Goal: Task Accomplishment & Management: Use online tool/utility

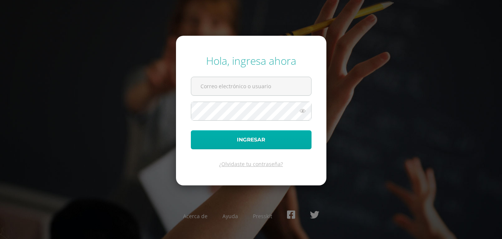
type input "2019055@colegiobelga.edu.gt"
click at [252, 140] on button "Ingresar" at bounding box center [251, 139] width 121 height 19
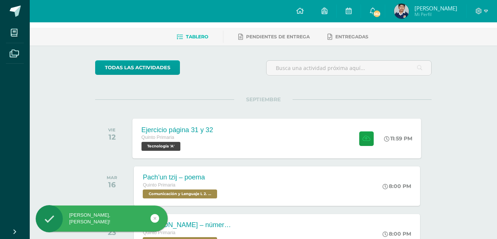
scroll to position [74, 0]
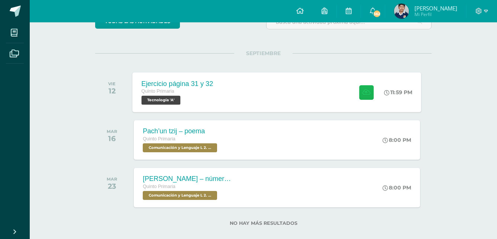
click at [366, 91] on icon at bounding box center [366, 92] width 8 height 6
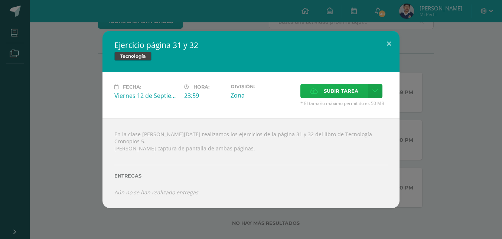
click at [345, 96] on span "Subir tarea" at bounding box center [341, 91] width 35 height 14
click at [0, 0] on input "Subir tarea" at bounding box center [0, 0] width 0 height 0
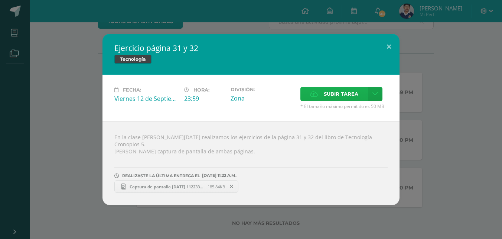
click at [318, 101] on label "Subir tarea" at bounding box center [335, 94] width 68 height 14
click at [0, 0] on input "Subir tarea" at bounding box center [0, 0] width 0 height 0
click at [279, 184] on span "Captura de pantalla [DATE] 112320.png" at bounding box center [293, 187] width 82 height 6
click at [390, 49] on button at bounding box center [389, 46] width 21 height 25
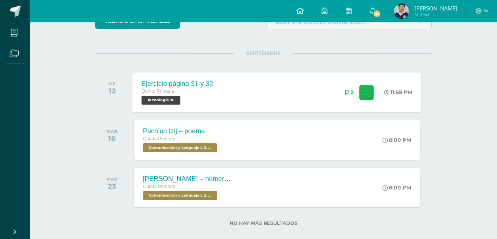
click at [369, 92] on button at bounding box center [366, 92] width 14 height 14
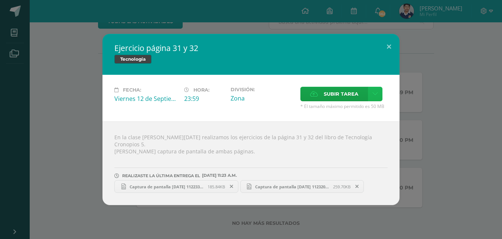
click at [376, 97] on icon at bounding box center [376, 94] width 6 height 6
click at [422, 82] on div "Ejercicio página 31 y 32 Tecnología Fecha: [DATE] Hora: 23:59 División: Subir t…" at bounding box center [251, 119] width 497 height 171
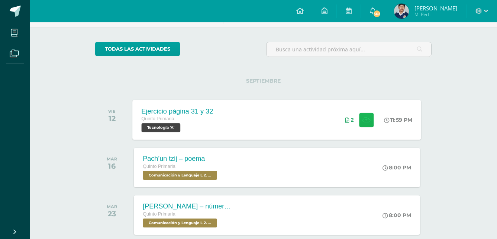
scroll to position [11, 0]
